Goal: Information Seeking & Learning: Find specific fact

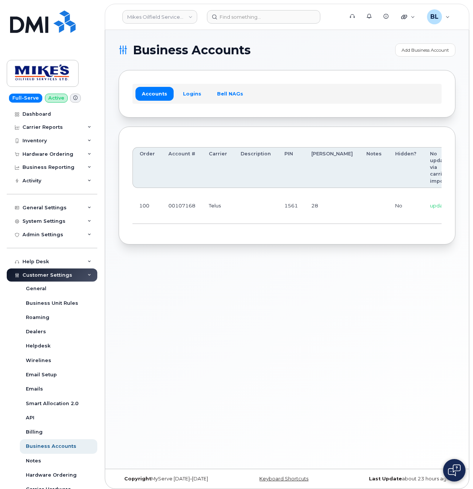
scroll to position [0, 100]
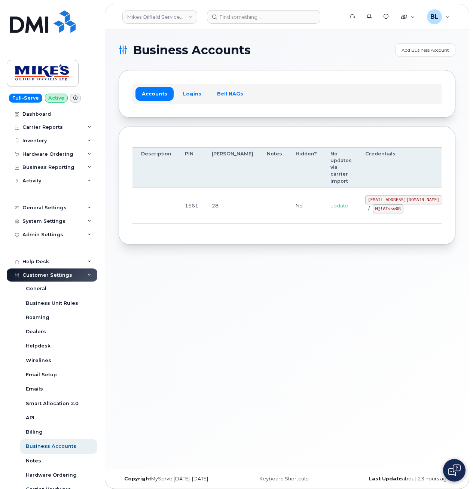
drag, startPoint x: 454, startPoint y: 198, endPoint x: 459, endPoint y: 201, distance: 4.7
drag, startPoint x: 327, startPoint y: 198, endPoint x: 391, endPoint y: 198, distance: 64.0
click at [391, 198] on code "mikes.oilfield@outlook.com" at bounding box center [403, 199] width 77 height 9
copy code "mikes.oilfield@outlook.com"
click at [150, 289] on div "Business Accounts Add Business Account Accounts Logins Bell NAGs Order Account …" at bounding box center [287, 249] width 364 height 439
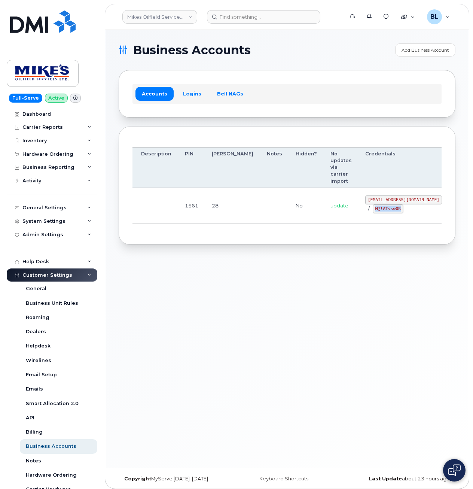
drag, startPoint x: 336, startPoint y: 206, endPoint x: 360, endPoint y: 212, distance: 25.0
click at [373, 212] on code "M@!ATvsw0R" at bounding box center [388, 208] width 31 height 9
copy code "M@!ATvsw0R"
drag, startPoint x: 157, startPoint y: 301, endPoint x: 232, endPoint y: 240, distance: 96.5
click at [158, 299] on div "Business Accounts Add Business Account Accounts Logins Bell NAGs Order Account …" at bounding box center [287, 249] width 364 height 439
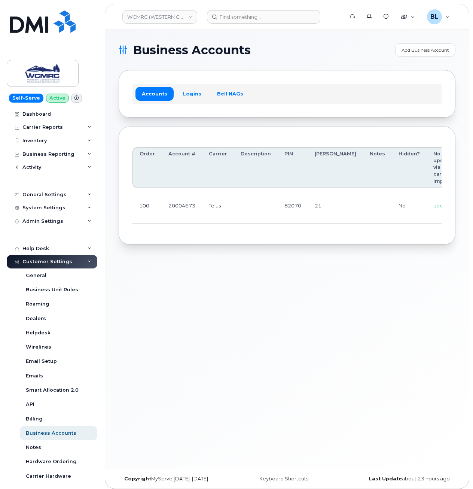
scroll to position [0, 70]
drag, startPoint x: 219, startPoint y: 211, endPoint x: 410, endPoint y: 201, distance: 191.6
drag, startPoint x: 362, startPoint y: 196, endPoint x: 392, endPoint y: 195, distance: 30.3
click at [398, 195] on code "ap@wcmrc.com" at bounding box center [436, 199] width 77 height 9
copy code "ap@wcmrc.com"
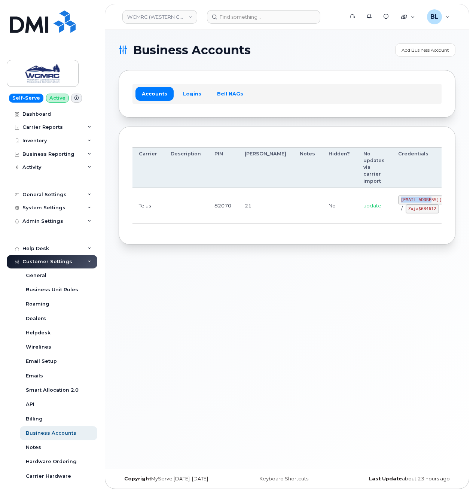
drag, startPoint x: 335, startPoint y: 232, endPoint x: 342, endPoint y: 229, distance: 7.1
click at [335, 231] on div "Order Account # Carrier Description PIN Bill Day Notes Hidden? No updates via c…" at bounding box center [287, 185] width 309 height 91
drag, startPoint x: 357, startPoint y: 214, endPoint x: 390, endPoint y: 214, distance: 32.9
click at [392, 214] on td "ap@wcmrc.com / Zuja$684612" at bounding box center [437, 206] width 90 height 36
copy code "Zuja$684612"
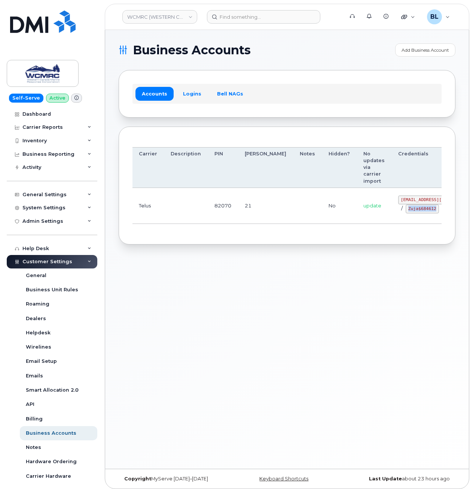
click at [184, 201] on td at bounding box center [186, 206] width 44 height 36
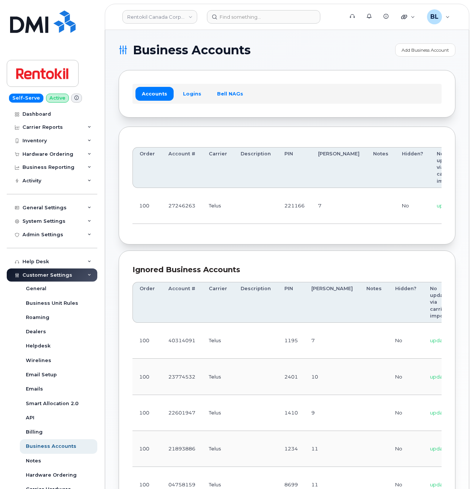
click at [171, 210] on td "27246263" at bounding box center [182, 206] width 40 height 36
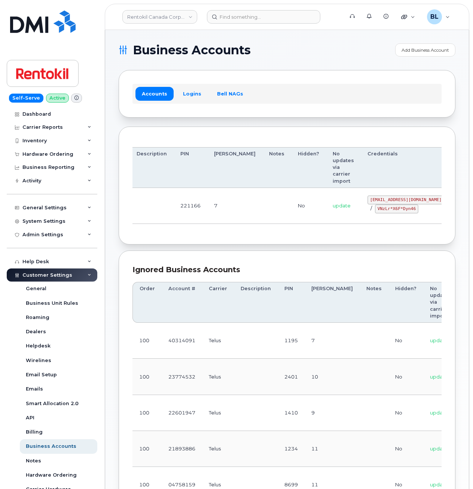
drag, startPoint x: 411, startPoint y: 204, endPoint x: 538, endPoint y: 203, distance: 127.7
drag, startPoint x: 328, startPoint y: 198, endPoint x: 390, endPoint y: 200, distance: 62.5
click at [390, 200] on td "[EMAIL_ADDRESS][DOMAIN_NAME] / VNzLr*X6F*Dyn46" at bounding box center [406, 206] width 90 height 36
copy code "[EMAIL_ADDRESS][DOMAIN_NAME]"
click at [164, 226] on div "Order Account # Carrier Description PIN [PERSON_NAME] Notes Hidden? No updates …" at bounding box center [287, 185] width 309 height 91
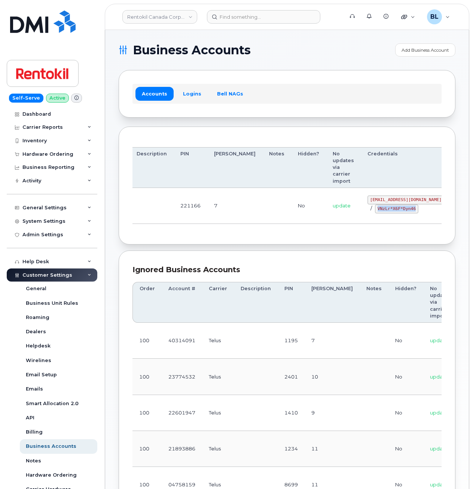
drag, startPoint x: 338, startPoint y: 209, endPoint x: 376, endPoint y: 213, distance: 37.6
click at [376, 213] on code "VNzLr*X6F*Dyn46" at bounding box center [396, 208] width 43 height 9
copy code "VNzLr*X6F*Dyn46"
click at [167, 182] on th "Description" at bounding box center [152, 167] width 44 height 41
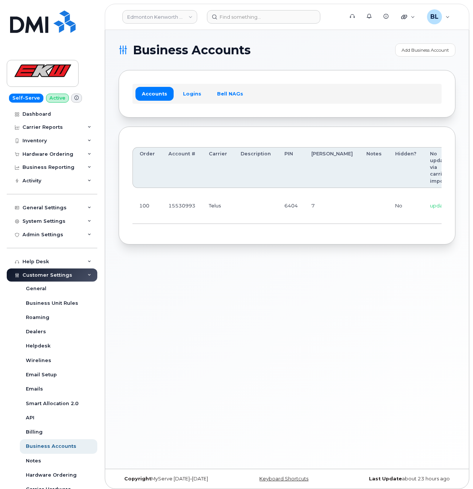
scroll to position [0, 62]
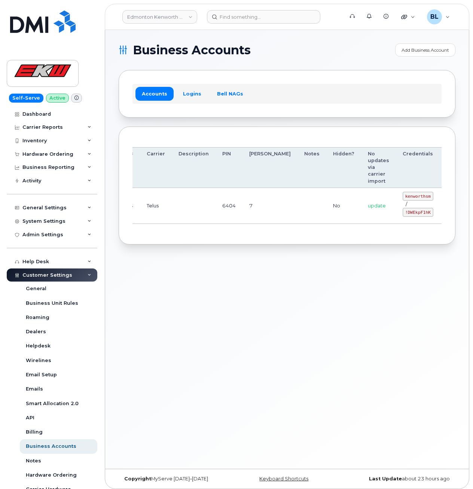
drag, startPoint x: 180, startPoint y: 219, endPoint x: 370, endPoint y: 234, distance: 190.4
drag, startPoint x: 367, startPoint y: 200, endPoint x: 390, endPoint y: 198, distance: 22.9
click at [403, 198] on code "kenworthsm" at bounding box center [418, 196] width 31 height 9
copy code "kenworthsm"
click at [403, 208] on code "!DWEkpF1hK" at bounding box center [418, 212] width 31 height 9
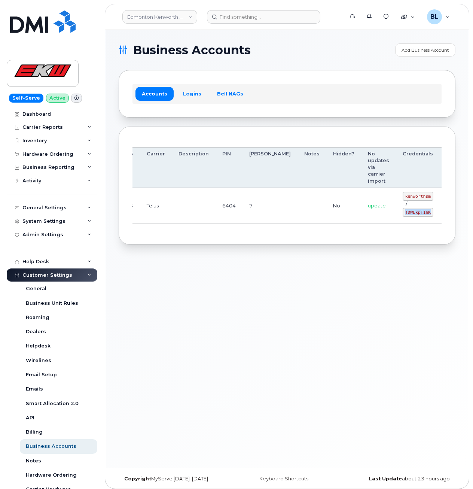
drag, startPoint x: 366, startPoint y: 214, endPoint x: 390, endPoint y: 213, distance: 24.0
click at [403, 213] on code "!DWEkpF1hK" at bounding box center [418, 212] width 31 height 9
copy code "!DWEkpF1hK"
click at [168, 243] on div "Order Account # Carrier Description PIN Bill Day Notes Hidden? No updates via c…" at bounding box center [287, 186] width 337 height 118
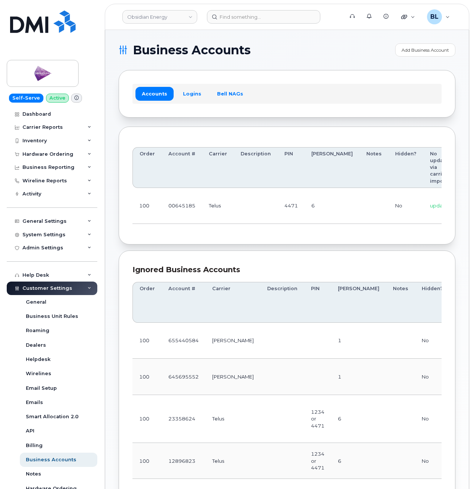
drag, startPoint x: 249, startPoint y: 226, endPoint x: 471, endPoint y: 207, distance: 222.4
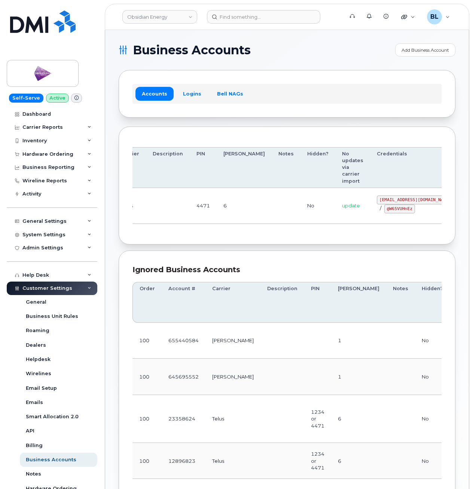
drag, startPoint x: 303, startPoint y: 212, endPoint x: 470, endPoint y: 210, distance: 167.0
drag, startPoint x: 338, startPoint y: 201, endPoint x: 392, endPoint y: 200, distance: 53.5
click at [392, 200] on code "pw00645185sm@yahoo.ca" at bounding box center [415, 199] width 77 height 9
copy code "pw00645185sm@yahoo.ca"
drag, startPoint x: 347, startPoint y: 210, endPoint x: 370, endPoint y: 213, distance: 23.8
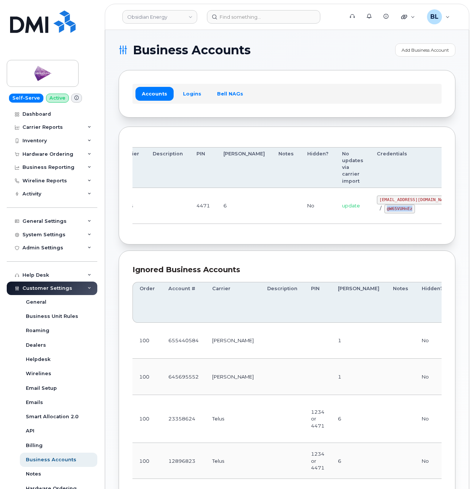
click at [370, 213] on td "pw00645185sm@yahoo.ca / @W65VUHnEz" at bounding box center [415, 206] width 90 height 36
copy code "@W65VUHnEz"
drag, startPoint x: 177, startPoint y: 186, endPoint x: 175, endPoint y: 182, distance: 5.2
click at [176, 186] on th "Description" at bounding box center [168, 167] width 44 height 41
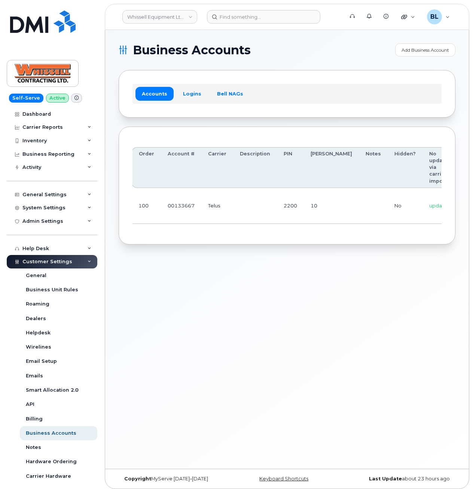
drag, startPoint x: 225, startPoint y: 195, endPoint x: 401, endPoint y: 189, distance: 175.6
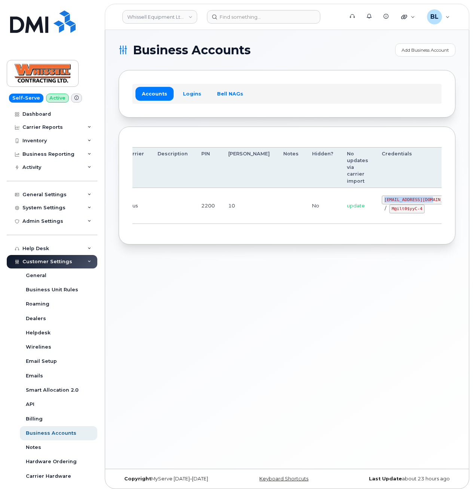
drag, startPoint x: 348, startPoint y: 200, endPoint x: 392, endPoint y: 203, distance: 43.9
click at [395, 203] on td "itadmin@whissell.ca / M@ilt0$yyC-4" at bounding box center [420, 206] width 90 height 36
copy code "itadmin@whissell.ca"
click at [367, 231] on div "Order Account # Carrier Description PIN Bill Day Notes Hidden? No updates via c…" at bounding box center [287, 185] width 309 height 91
drag, startPoint x: 348, startPoint y: 210, endPoint x: 385, endPoint y: 210, distance: 36.7
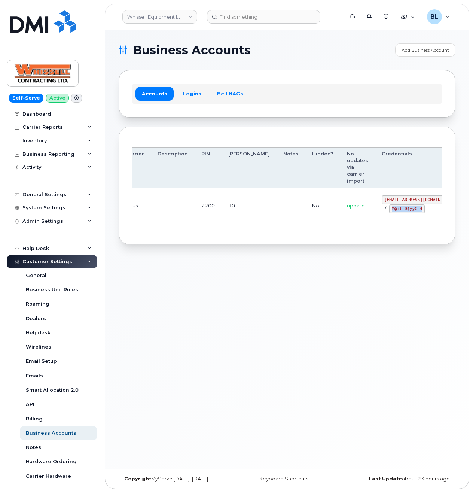
click at [385, 211] on div "itadmin@whissell.ca / M@ilt0$yyC-4" at bounding box center [420, 204] width 77 height 18
copy code "M@ilt0$yyC-4"
click at [176, 292] on div "Business Accounts Add Business Account Accounts Logins Bell NAGs Order Account …" at bounding box center [287, 249] width 364 height 439
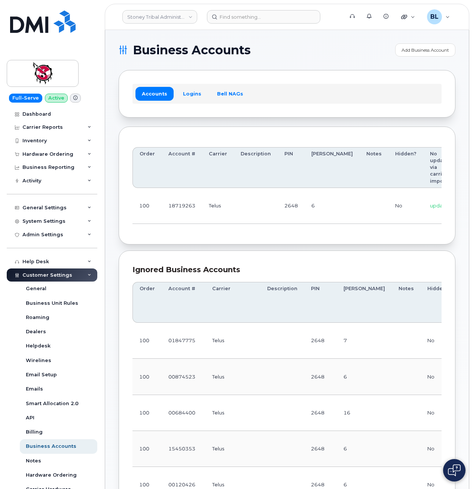
click at [153, 213] on td "100" at bounding box center [147, 206] width 29 height 36
drag, startPoint x: 257, startPoint y: 201, endPoint x: 398, endPoint y: 195, distance: 141.6
drag, startPoint x: 352, startPoint y: 200, endPoint x: 391, endPoint y: 202, distance: 39.0
click at [391, 202] on td "18719263@sm.com / L0@BCnesAg" at bounding box center [429, 206] width 90 height 36
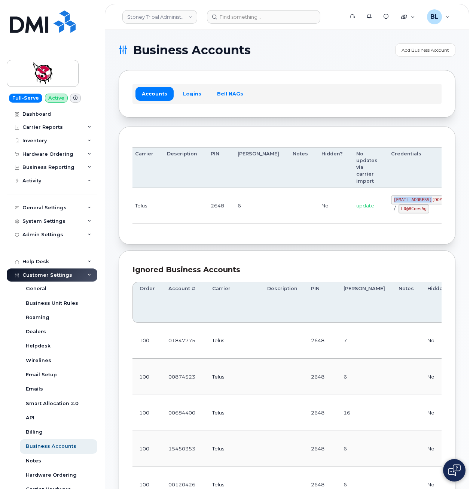
copy code "18719263@sm.com"
drag, startPoint x: 171, startPoint y: 229, endPoint x: 397, endPoint y: 234, distance: 225.8
click at [172, 229] on div "Order Account # Carrier Description PIN Bill Day Notes Hidden? No updates via c…" at bounding box center [287, 185] width 309 height 91
drag, startPoint x: 359, startPoint y: 211, endPoint x: 389, endPoint y: 210, distance: 29.6
click at [391, 210] on div "18719263@sm.com / L0@BCnesAg" at bounding box center [429, 204] width 77 height 18
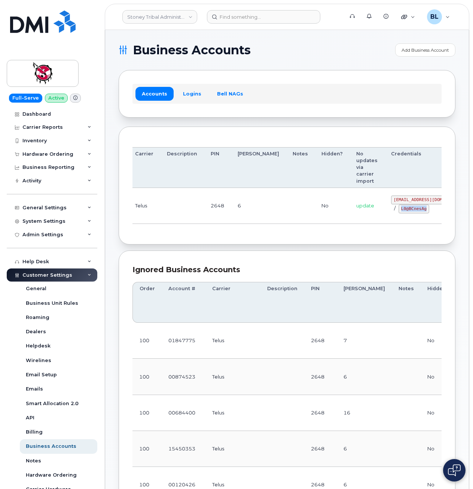
copy code "L0@BCnesAg"
click at [317, 8] on header "Stoney Tribal Administration Support Alerts Knowledge Base Quicklinks Suspend /…" at bounding box center [287, 17] width 365 height 26
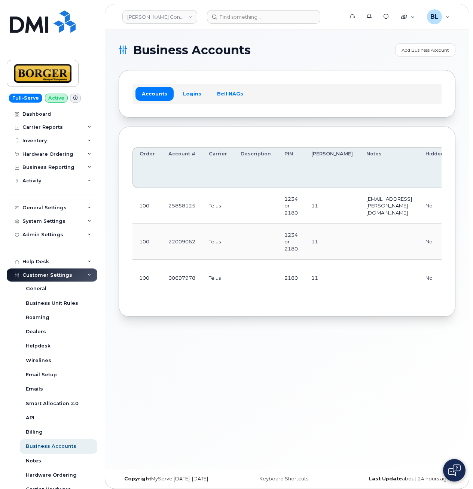
click at [264, 247] on td at bounding box center [256, 242] width 44 height 36
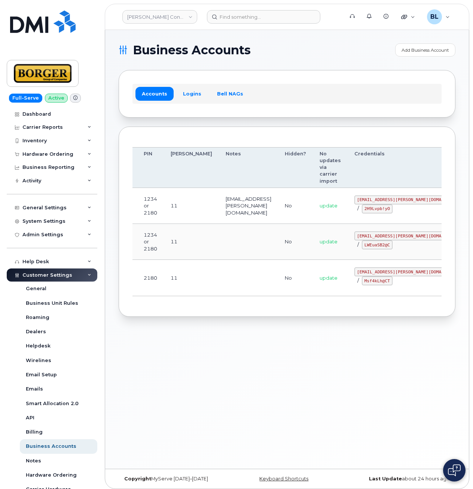
drag, startPoint x: 216, startPoint y: 231, endPoint x: 433, endPoint y: 205, distance: 219.5
drag, startPoint x: 328, startPoint y: 235, endPoint x: 391, endPoint y: 237, distance: 62.5
click at [391, 237] on code "[EMAIL_ADDRESS][PERSON_NAME][DOMAIN_NAME]" at bounding box center [410, 235] width 110 height 9
copy code "[EMAIL_ADDRESS][PERSON_NAME][DOMAIN_NAME]"
drag, startPoint x: 122, startPoint y: 284, endPoint x: 143, endPoint y: 276, distance: 23.2
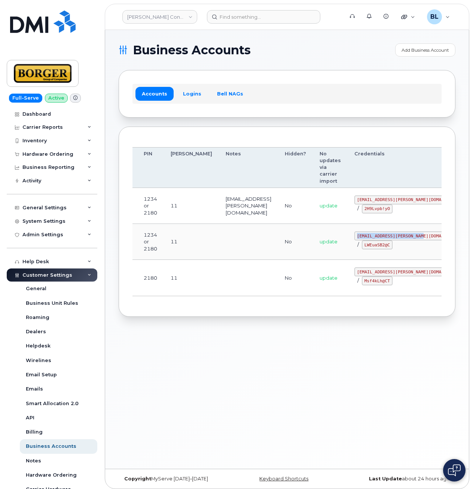
click at [125, 281] on div "Order Account # Carrier Description PIN [PERSON_NAME] Notes Hidden? No updates …" at bounding box center [287, 222] width 337 height 190
drag, startPoint x: 335, startPoint y: 245, endPoint x: 359, endPoint y: 249, distance: 24.3
click at [359, 249] on td "earthworksborger@borger.ca / LWEuaSB2@C" at bounding box center [410, 242] width 124 height 36
copy code "LWEuaSB2@C"
click at [162, 312] on div "Order Account # Carrier Description PIN Bill Day Notes Hidden? No updates via c…" at bounding box center [287, 222] width 337 height 190
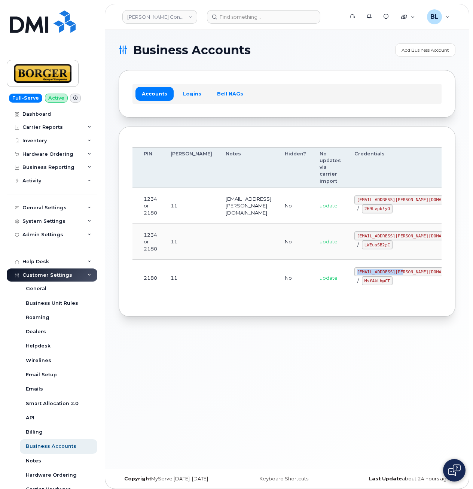
drag, startPoint x: 328, startPoint y: 271, endPoint x: 372, endPoint y: 274, distance: 43.5
click at [372, 274] on code "corprick@borger.ca" at bounding box center [410, 271] width 110 height 9
copy code "corprick@borger.ca"
click at [315, 306] on div "Order Account # Carrier Description PIN Bill Day Notes Hidden? No updates via c…" at bounding box center [287, 222] width 337 height 190
drag, startPoint x: 327, startPoint y: 280, endPoint x: 355, endPoint y: 285, distance: 28.1
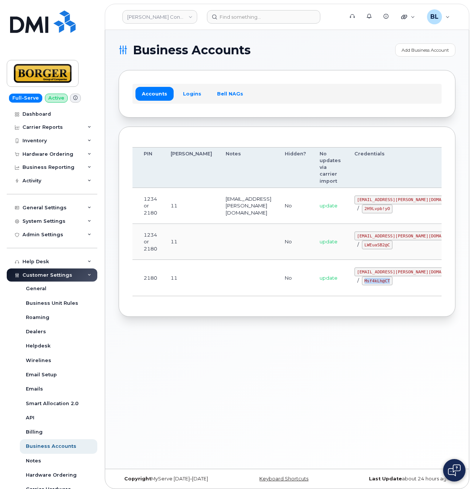
click at [355, 285] on div "corprick@borger.ca / Msf4kLh@CT" at bounding box center [410, 276] width 110 height 18
copy code "Msf4kLh@CT"
click at [129, 279] on div "Order Account # Carrier Description PIN Bill Day Notes Hidden? No updates via c…" at bounding box center [287, 222] width 337 height 190
drag, startPoint x: 166, startPoint y: 262, endPoint x: 210, endPoint y: 246, distance: 46.9
click at [166, 262] on td "11" at bounding box center [191, 278] width 55 height 36
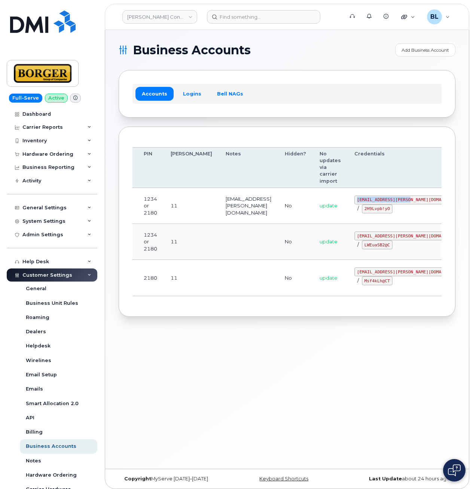
drag, startPoint x: 328, startPoint y: 200, endPoint x: 378, endPoint y: 200, distance: 50.9
click at [378, 200] on code "ricksalmcal@borger.ca" at bounding box center [410, 199] width 110 height 9
copy code "ricksalmcal@borger.ca"
click at [143, 234] on td "1234 or 2180" at bounding box center [150, 242] width 27 height 36
drag, startPoint x: 326, startPoint y: 208, endPoint x: 355, endPoint y: 210, distance: 29.3
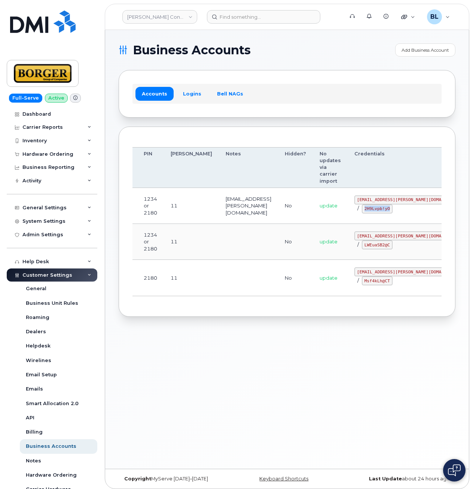
click at [355, 210] on td "ricksalmcal@borger.ca / 2H9Lvpb!yO" at bounding box center [410, 206] width 124 height 36
copy code "2H9Lvpb!yO"
click at [183, 46] on span "Business Accounts" at bounding box center [192, 50] width 118 height 11
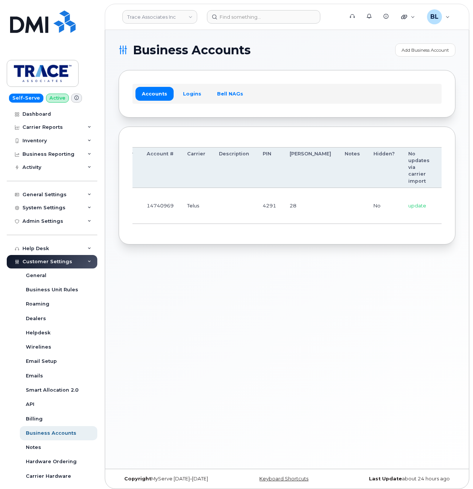
scroll to position [0, 76]
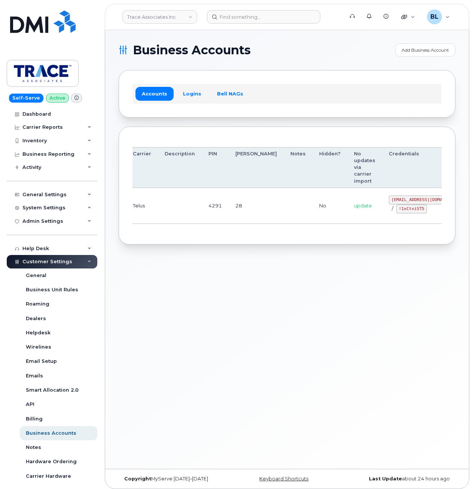
drag, startPoint x: 269, startPoint y: 212, endPoint x: 385, endPoint y: 220, distance: 116.0
drag, startPoint x: 350, startPoint y: 198, endPoint x: 393, endPoint y: 199, distance: 43.4
click at [393, 199] on td "trace@myserve.co / !1xCtviST5" at bounding box center [427, 206] width 90 height 36
copy code "trace@myserve.co"
drag, startPoint x: 361, startPoint y: 207, endPoint x: 385, endPoint y: 211, distance: 24.7
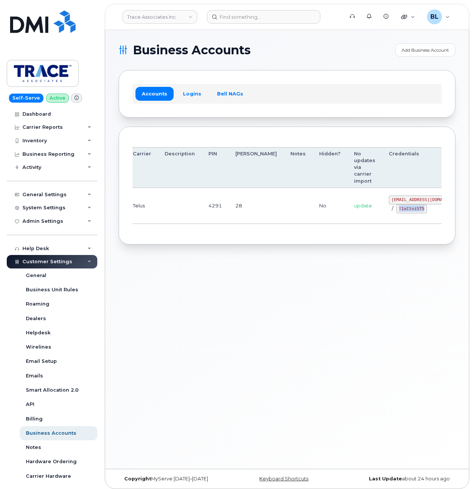
click at [396, 211] on code "!1xCtviST5" at bounding box center [411, 208] width 31 height 9
copy code "!1xCtviST5"
drag, startPoint x: 136, startPoint y: 292, endPoint x: 191, endPoint y: 189, distance: 117.1
click at [139, 290] on div "Business Accounts Add Business Account Accounts Logins Bell NAGs Order Account …" at bounding box center [287, 249] width 364 height 439
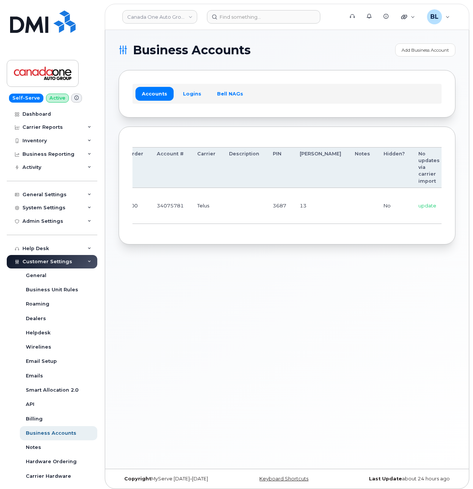
scroll to position [0, 74]
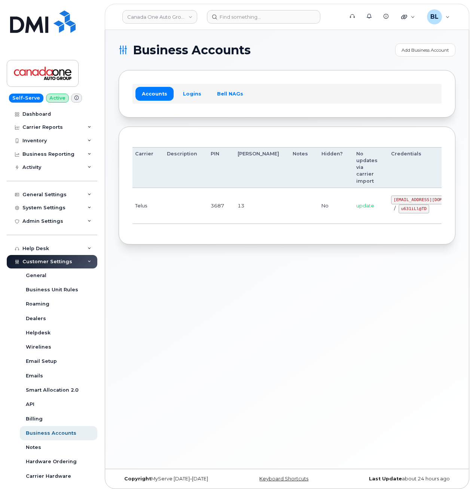
drag, startPoint x: 231, startPoint y: 207, endPoint x: 522, endPoint y: 222, distance: 290.8
drag, startPoint x: 353, startPoint y: 201, endPoint x: 392, endPoint y: 202, distance: 38.9
click at [392, 202] on code "coag@myserve.co" at bounding box center [429, 199] width 77 height 9
copy code "coag@myserve.co"
drag, startPoint x: 363, startPoint y: 210, endPoint x: 386, endPoint y: 213, distance: 23.5
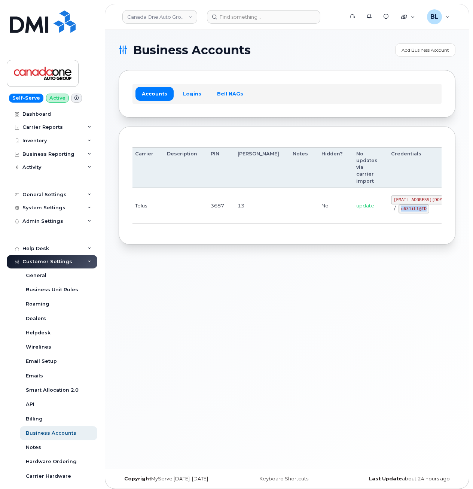
click at [386, 213] on td "coag@myserve.co / u631iLl@TD" at bounding box center [429, 206] width 90 height 36
copy code "u631iLl@TD"
drag, startPoint x: 145, startPoint y: 272, endPoint x: 153, endPoint y: 251, distance: 22.0
click at [145, 272] on div "Business Accounts Add Business Account Accounts Logins Bell NAGs Order Account …" at bounding box center [287, 249] width 364 height 439
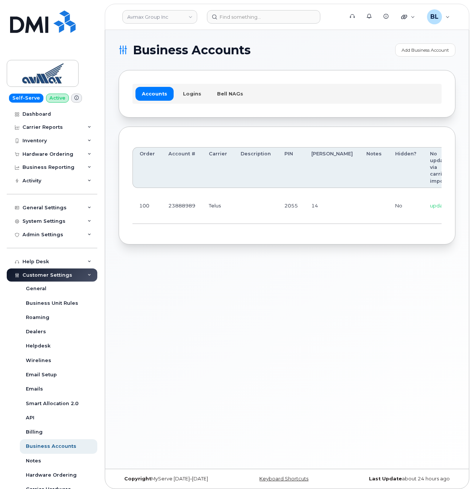
scroll to position [0, 107]
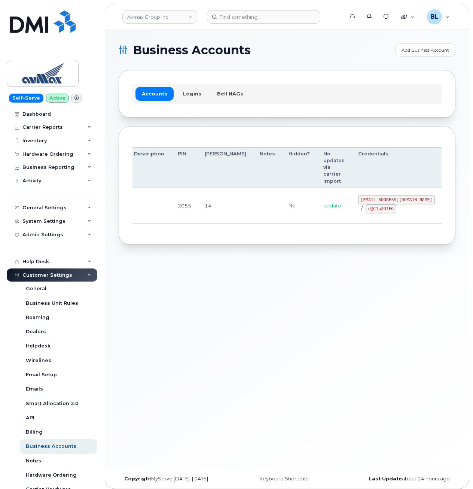
drag, startPoint x: 182, startPoint y: 193, endPoint x: 378, endPoint y: 200, distance: 195.5
drag, startPoint x: 323, startPoint y: 200, endPoint x: 392, endPoint y: 202, distance: 68.5
click at [392, 202] on code "pinecliff@simplexmobility.com" at bounding box center [396, 199] width 77 height 9
copy code "pinecliff@simplexmobility.com"
click at [367, 228] on div "Order Account # Carrier Description PIN Bill Day Notes Hidden? No updates via c…" at bounding box center [287, 185] width 309 height 91
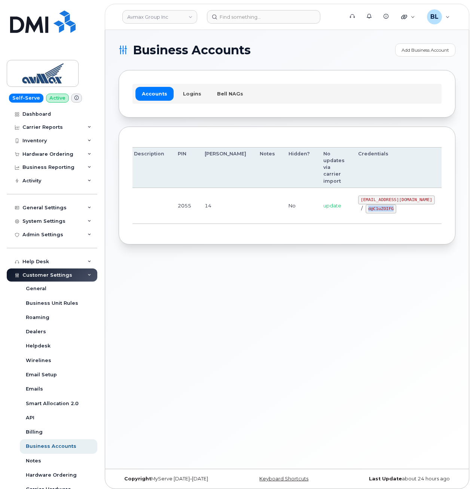
drag, startPoint x: 328, startPoint y: 211, endPoint x: 354, endPoint y: 209, distance: 25.5
click at [366, 209] on code "d@C1uZOIFG" at bounding box center [381, 208] width 31 height 9
copy code "d@C1uZOIFG"
drag, startPoint x: 265, startPoint y: 287, endPoint x: 475, endPoint y: 255, distance: 212.5
click at [265, 287] on div "Business Accounts Add Business Account Accounts Logins Bell NAGs Order Account …" at bounding box center [287, 249] width 364 height 439
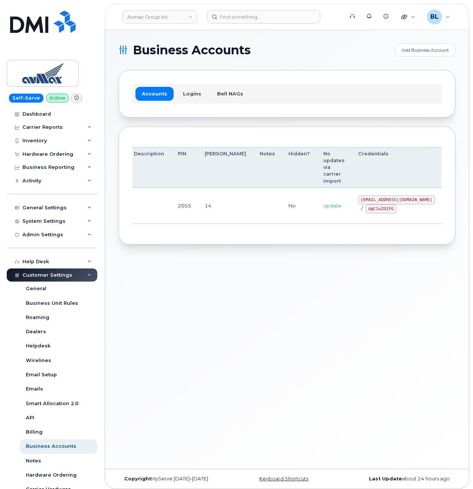
drag, startPoint x: 199, startPoint y: 197, endPoint x: 174, endPoint y: 113, distance: 87.1
click at [198, 197] on td "14" at bounding box center [225, 206] width 55 height 36
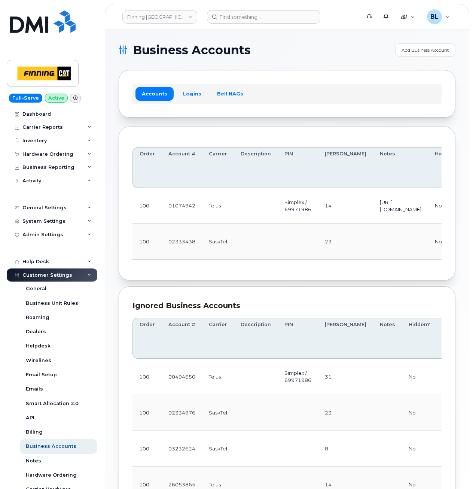
click at [198, 253] on td "02333438" at bounding box center [182, 242] width 40 height 36
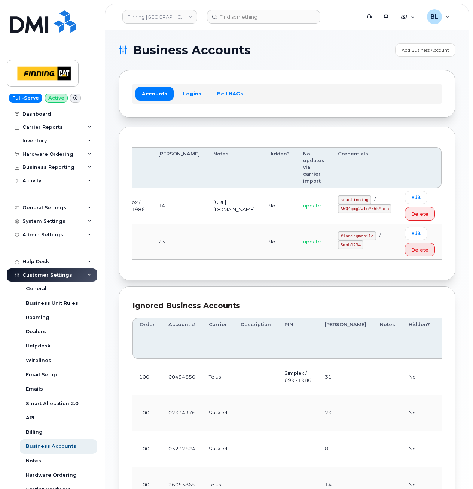
drag, startPoint x: 253, startPoint y: 219, endPoint x: 442, endPoint y: 217, distance: 189.8
drag, startPoint x: 344, startPoint y: 199, endPoint x: 372, endPoint y: 200, distance: 28.5
click at [371, 201] on code "seanfinning" at bounding box center [354, 199] width 33 height 9
copy code "seanfinning"
drag, startPoint x: 104, startPoint y: 234, endPoint x: 109, endPoint y: 232, distance: 5.4
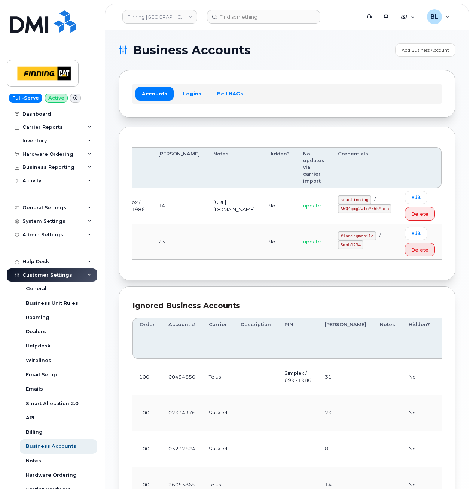
click at [104, 234] on body "Finning Canada Support Alerts Quicklinks Suspend / Cancel Device Change SIM Car…" at bounding box center [236, 283] width 473 height 567
drag, startPoint x: 192, startPoint y: 215, endPoint x: 359, endPoint y: 212, distance: 167.4
click at [359, 212] on code "AWQ4qmg2wfm*khk*hca" at bounding box center [365, 208] width 54 height 9
drag, startPoint x: 346, startPoint y: 207, endPoint x: 391, endPoint y: 208, distance: 44.6
click at [391, 208] on code "AWQ4qmg2wfm*khk*hca" at bounding box center [365, 208] width 54 height 9
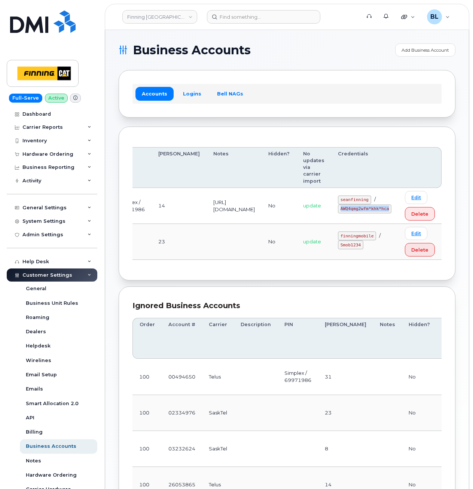
copy code "AWQ4qmg2wfm*khk*hca"
click at [207, 213] on td "https://enterprise.telus.com/store/corp-finninginternational-inc" at bounding box center [234, 206] width 55 height 36
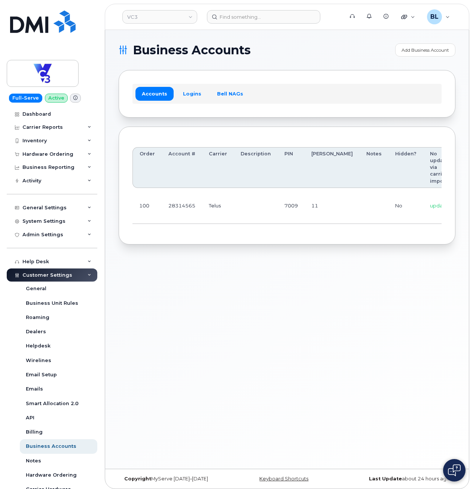
drag, startPoint x: 221, startPoint y: 203, endPoint x: 468, endPoint y: 210, distance: 247.6
drag, startPoint x: 361, startPoint y: 200, endPoint x: 400, endPoint y: 201, distance: 39.0
click at [400, 201] on code "simplex_procurement" at bounding box center [418, 199] width 54 height 9
copy code "simplex_procurement"
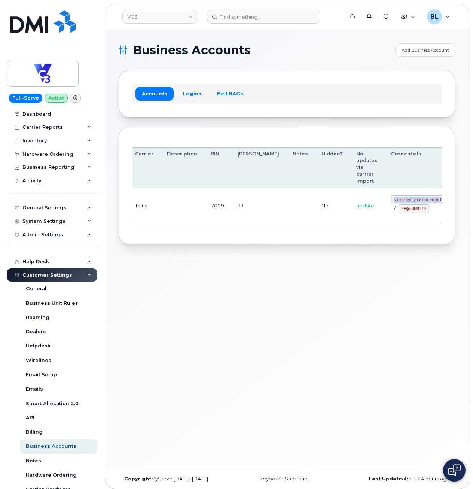
drag, startPoint x: 354, startPoint y: 214, endPoint x: 359, endPoint y: 210, distance: 6.7
click at [384, 214] on td "simplex_procurement / SV@udbNf12" at bounding box center [417, 206] width 67 height 36
drag, startPoint x: 363, startPoint y: 206, endPoint x: 387, endPoint y: 212, distance: 24.4
click at [399, 212] on code "SV@udbNf12" at bounding box center [414, 208] width 31 height 9
copy code "SV@udbNf12"
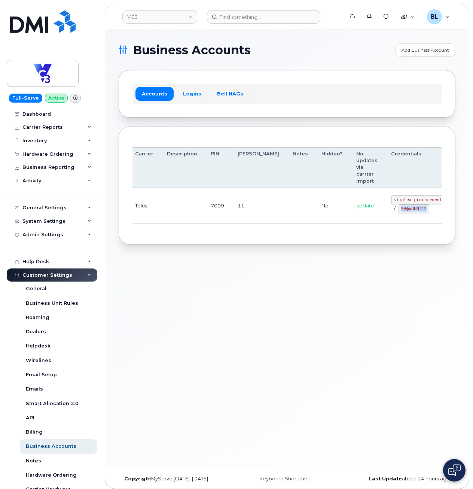
click at [164, 265] on div "Business Accounts Add Business Account Accounts Logins Bell NAGs Order Account …" at bounding box center [287, 249] width 364 height 439
drag, startPoint x: 337, startPoint y: 73, endPoint x: 335, endPoint y: 54, distance: 19.2
click at [337, 73] on div "Accounts Logins Bell NAGs" at bounding box center [287, 93] width 337 height 47
